Goal: Check status: Check status

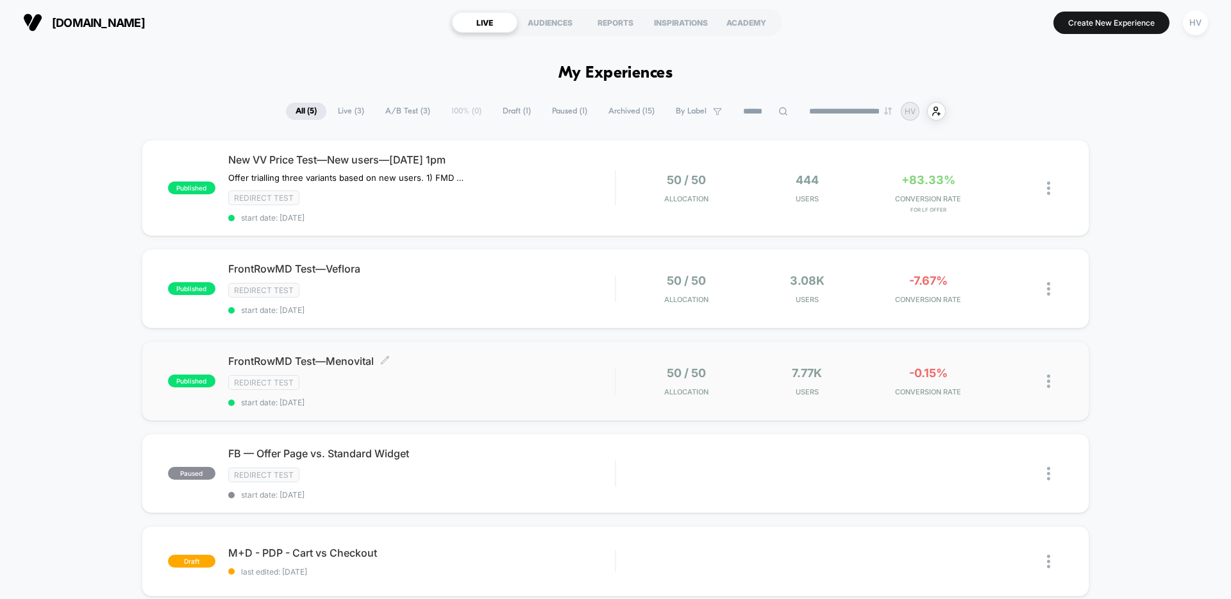
click at [344, 389] on div "Redirect Test" at bounding box center [421, 382] width 387 height 15
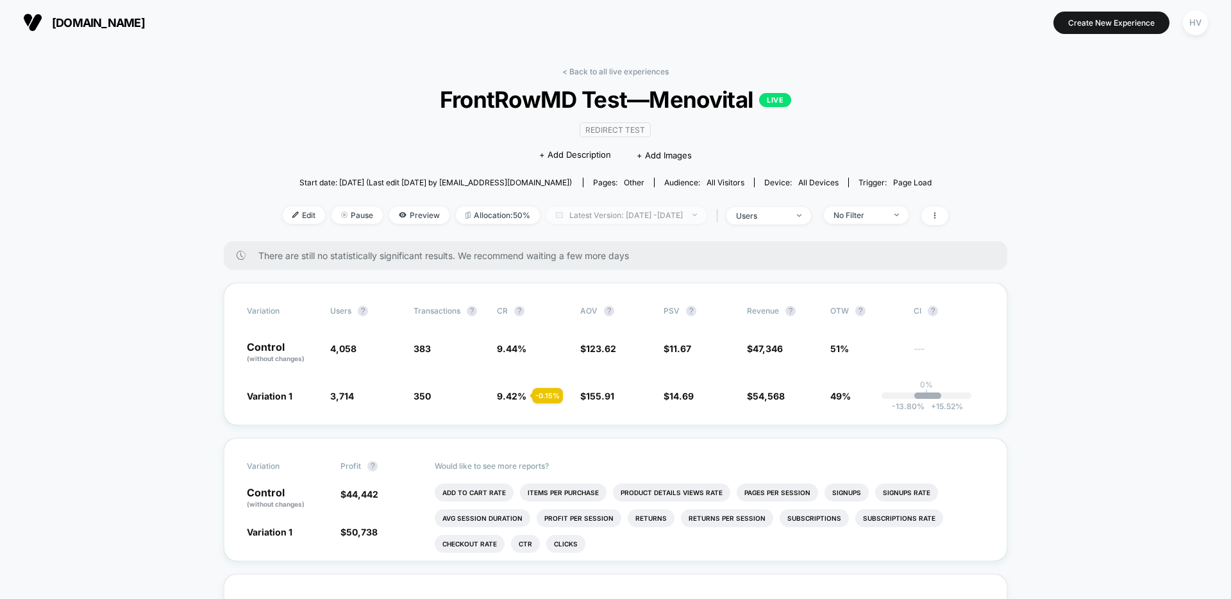
click at [567, 216] on span "Latest Version: [DATE] - [DATE]" at bounding box center [626, 214] width 160 height 17
select select "*"
select select "****"
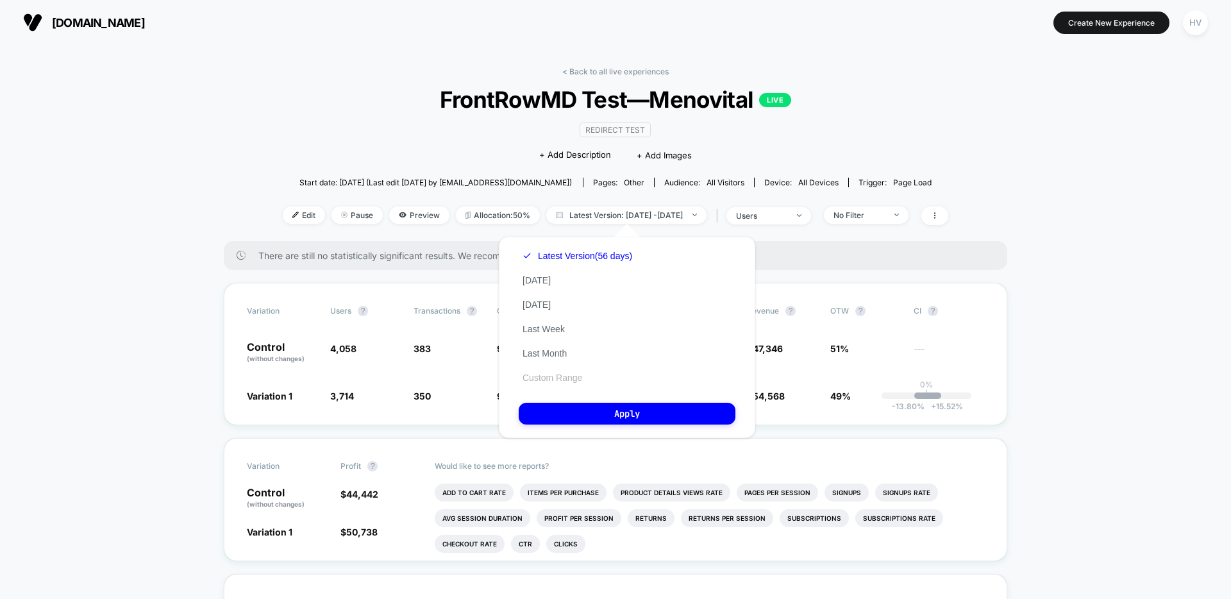
click at [547, 374] on button "Custom Range" at bounding box center [552, 378] width 67 height 12
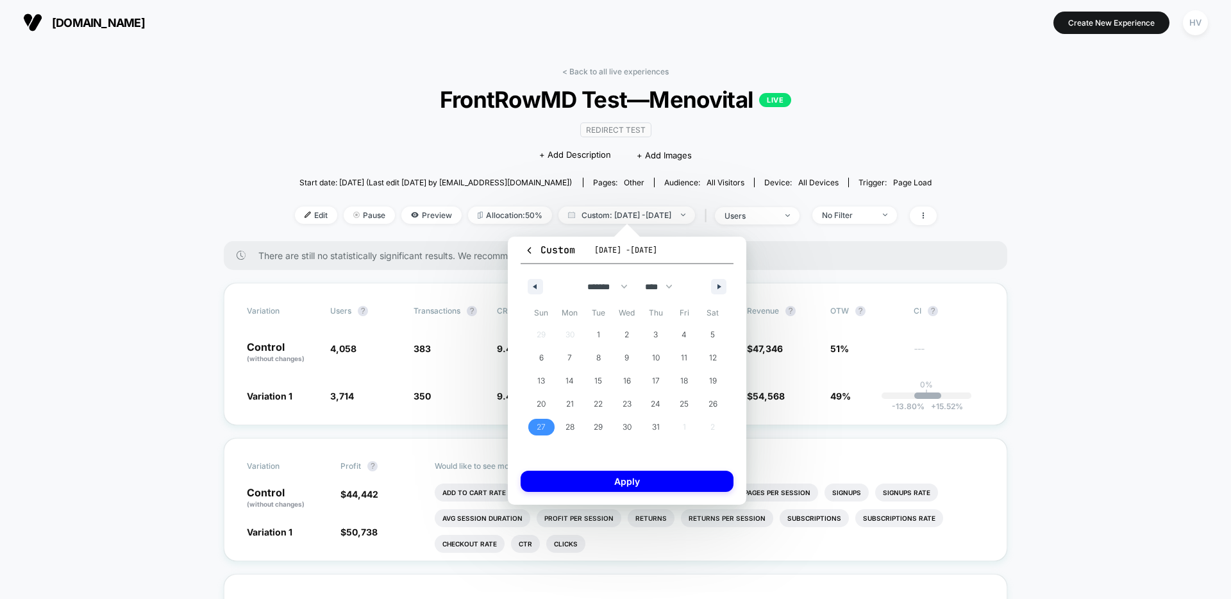
click at [540, 423] on span "27" at bounding box center [540, 426] width 9 height 23
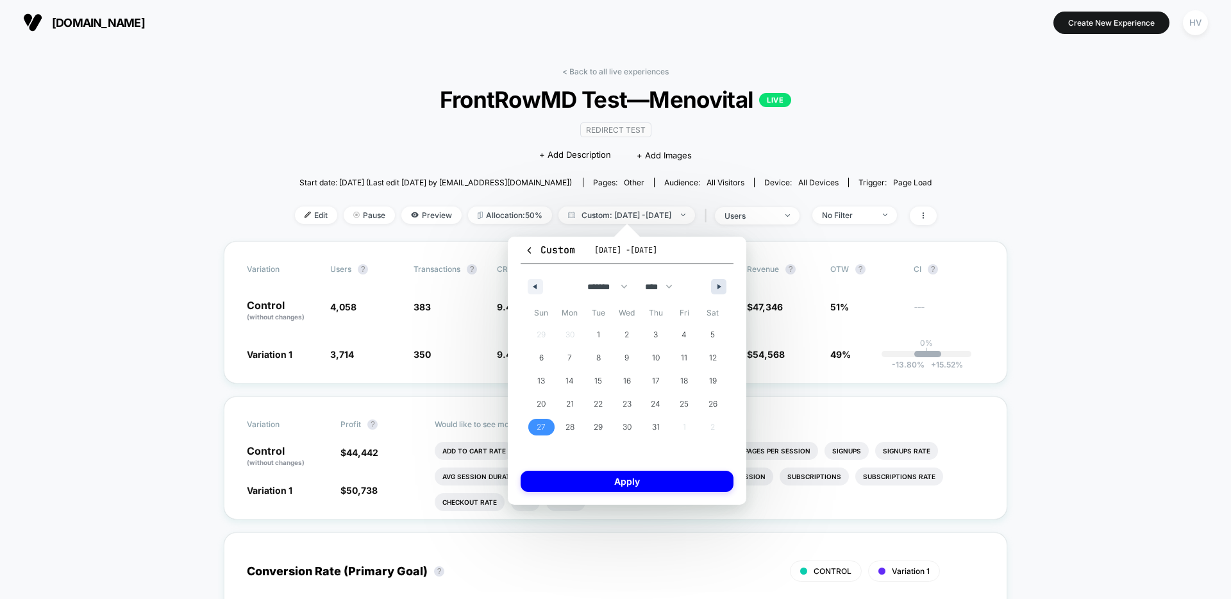
click at [721, 287] on icon "button" at bounding box center [720, 286] width 6 height 5
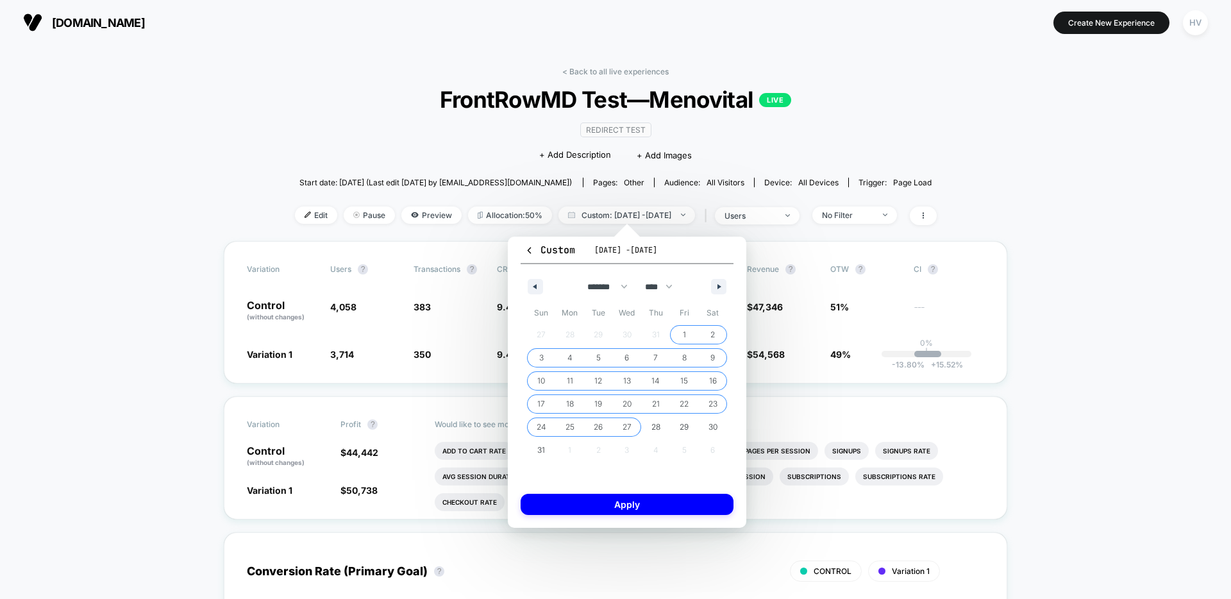
click at [633, 421] on span "27" at bounding box center [627, 427] width 29 height 17
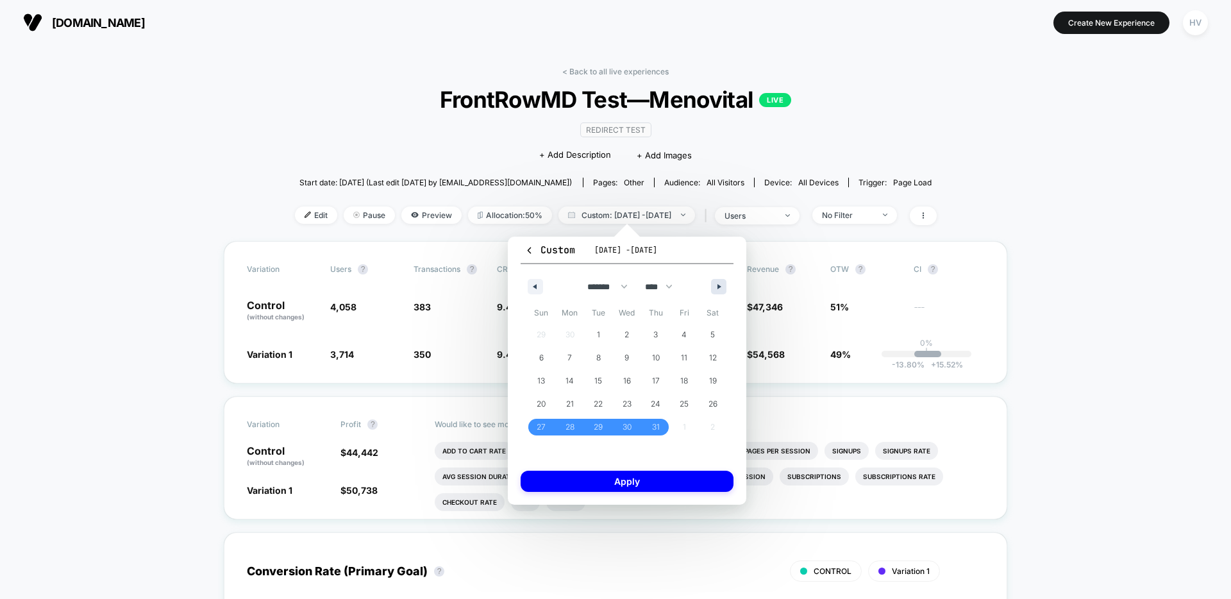
click at [725, 279] on button "button" at bounding box center [718, 286] width 15 height 15
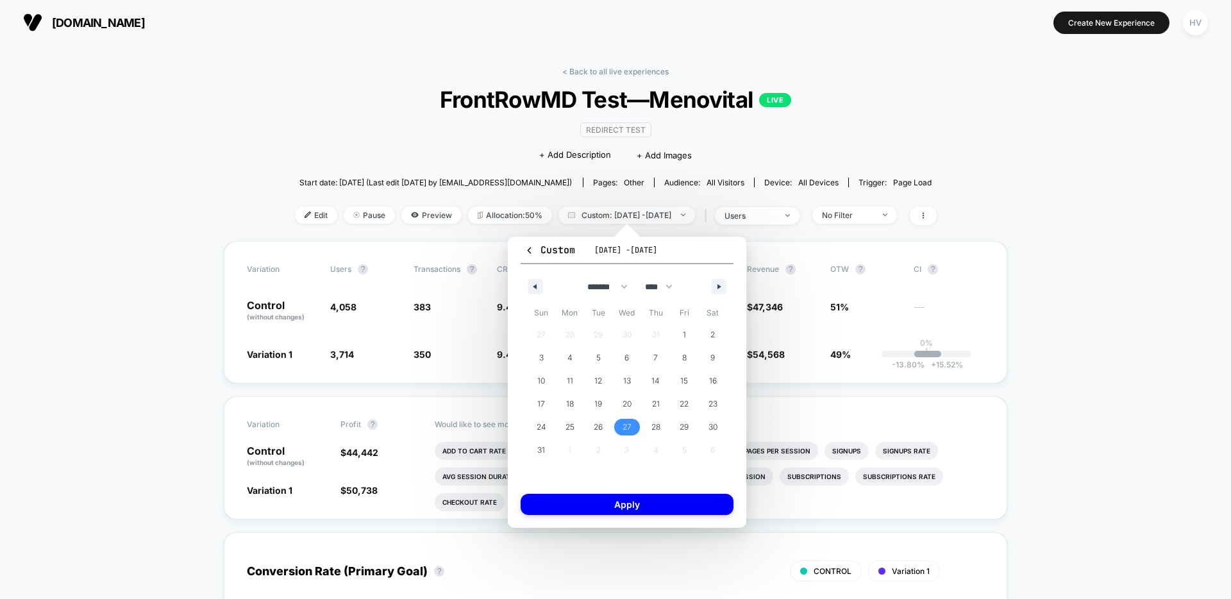
click at [634, 429] on span "27" at bounding box center [627, 427] width 29 height 17
click at [725, 282] on button "button" at bounding box center [718, 286] width 15 height 15
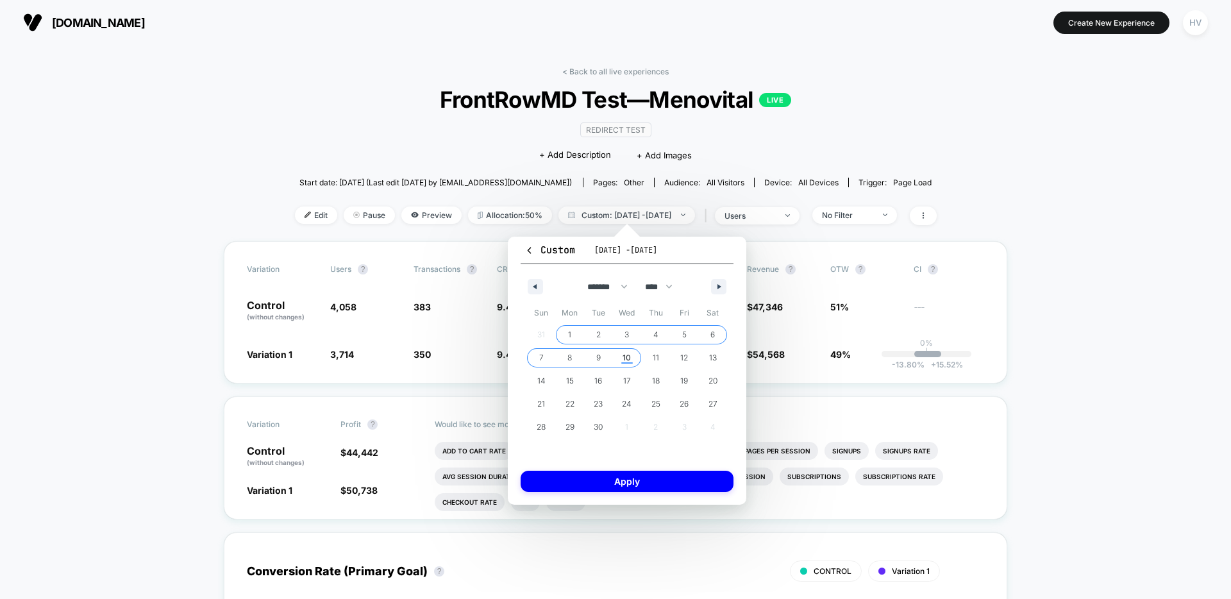
click at [628, 357] on span "10" at bounding box center [626, 357] width 8 height 23
select select "*"
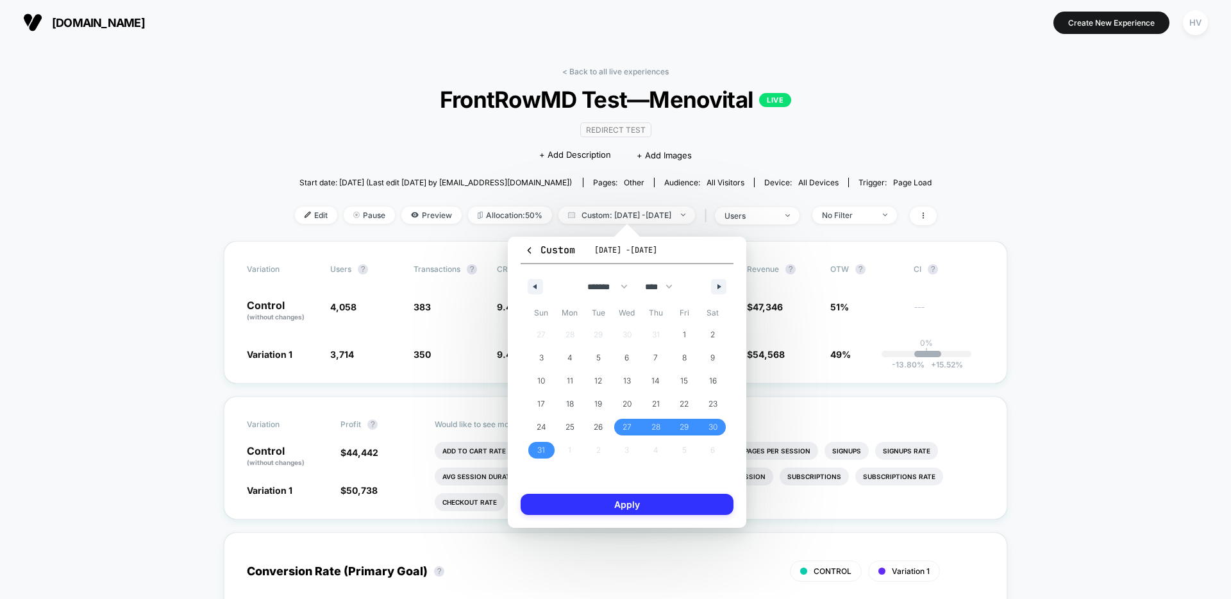
click at [672, 510] on button "Apply" at bounding box center [626, 504] width 213 height 21
